Goal: Transaction & Acquisition: Subscribe to service/newsletter

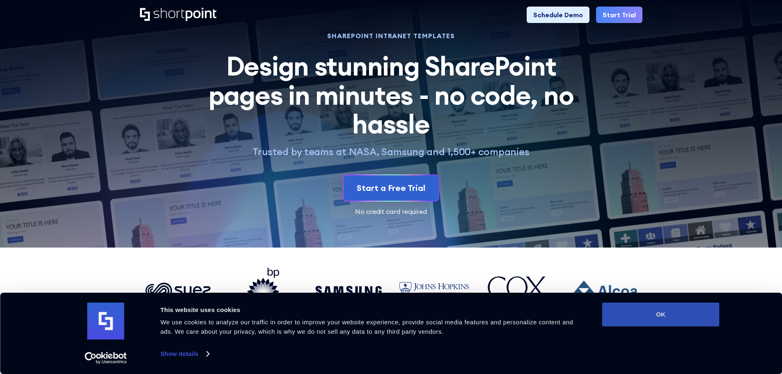
click at [658, 312] on button "OK" at bounding box center [660, 315] width 117 height 24
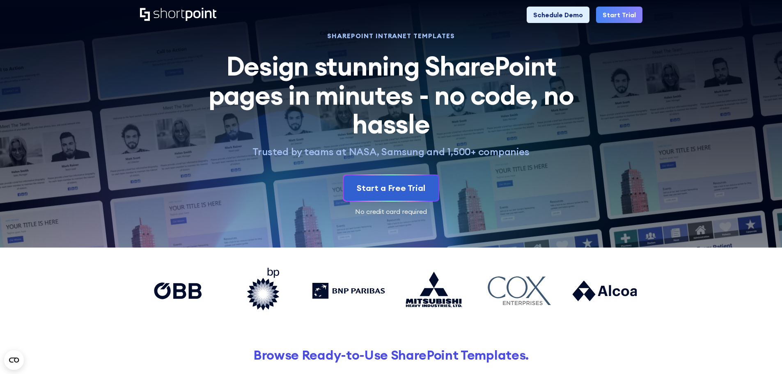
click at [604, 16] on link "Start Trial" at bounding box center [619, 15] width 46 height 16
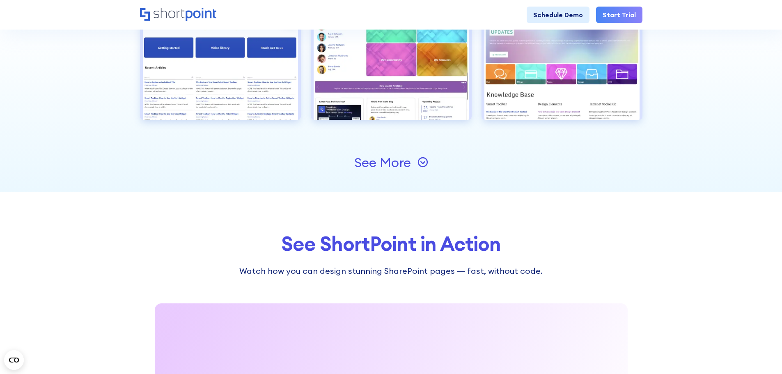
scroll to position [1108, 0]
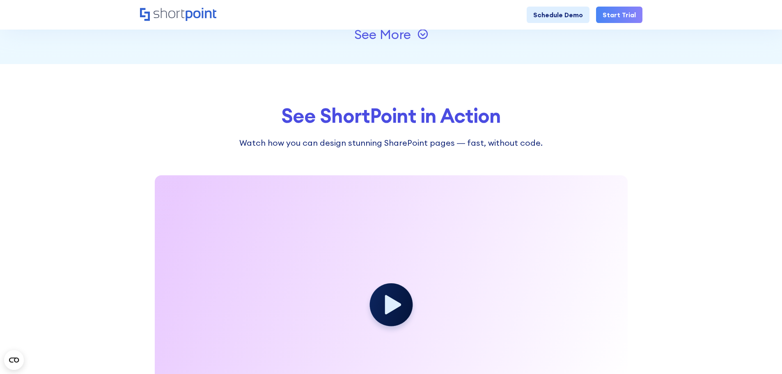
click at [415, 37] on div "See More" at bounding box center [391, 34] width 74 height 13
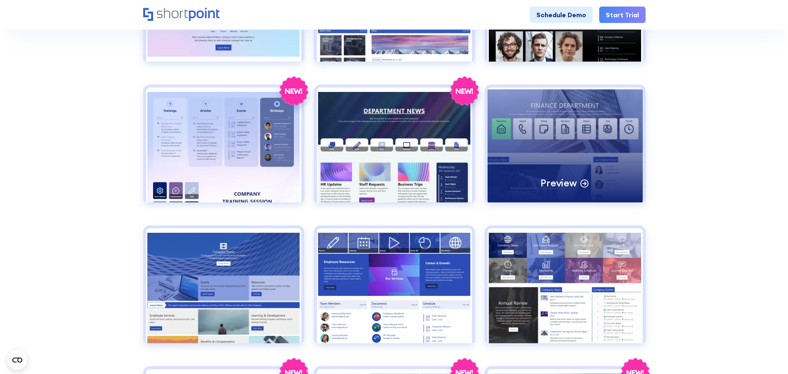
scroll to position [657, 0]
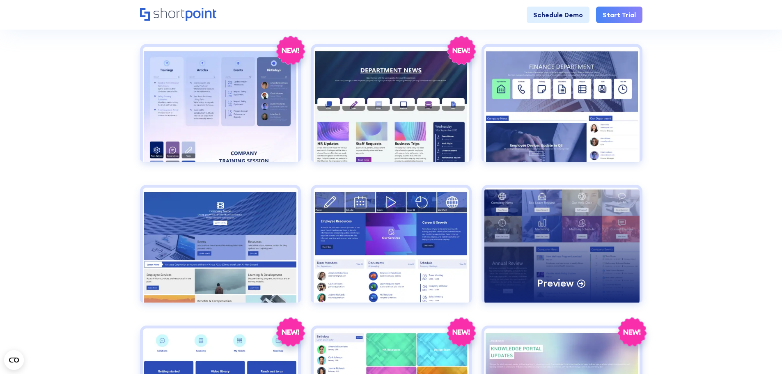
click at [545, 228] on div "Preview" at bounding box center [561, 245] width 155 height 115
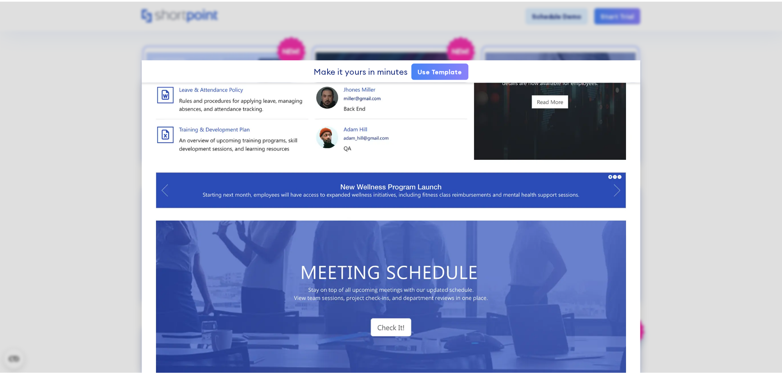
scroll to position [517, 0]
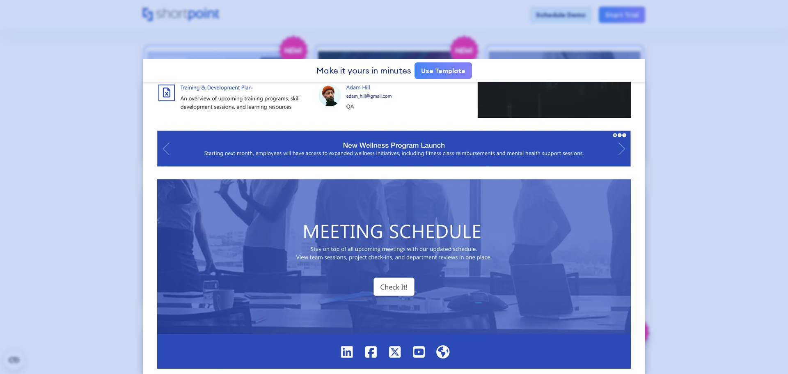
click at [755, 140] on div at bounding box center [394, 187] width 788 height 374
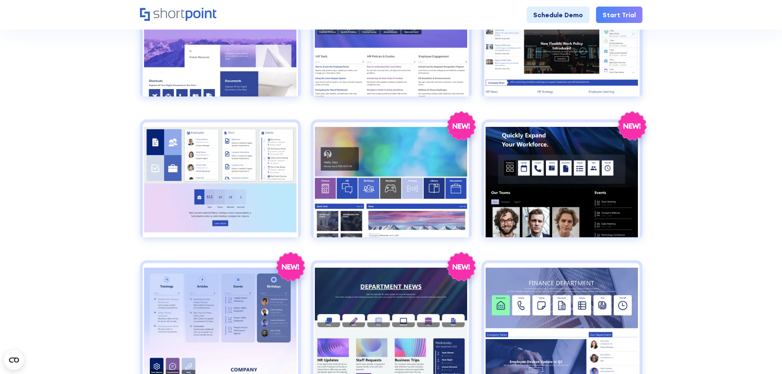
scroll to position [328, 0]
